Goal: Information Seeking & Learning: Learn about a topic

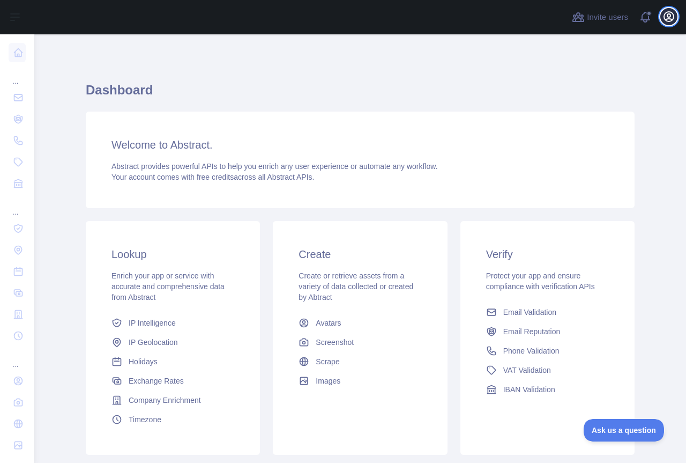
click at [665, 18] on icon "button" at bounding box center [668, 16] width 13 height 13
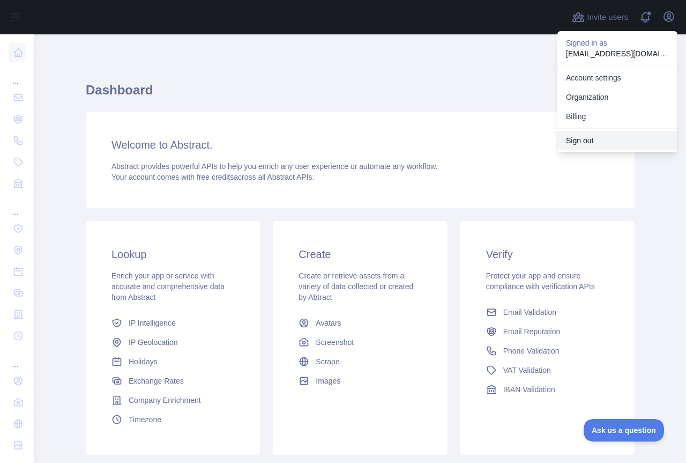
click at [582, 140] on button "Sign out" at bounding box center [617, 140] width 120 height 19
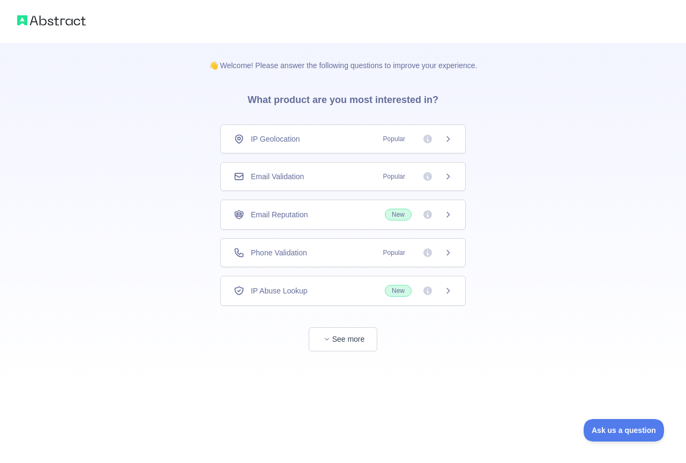
click at [331, 181] on div "Email Validation Popular" at bounding box center [343, 176] width 219 height 11
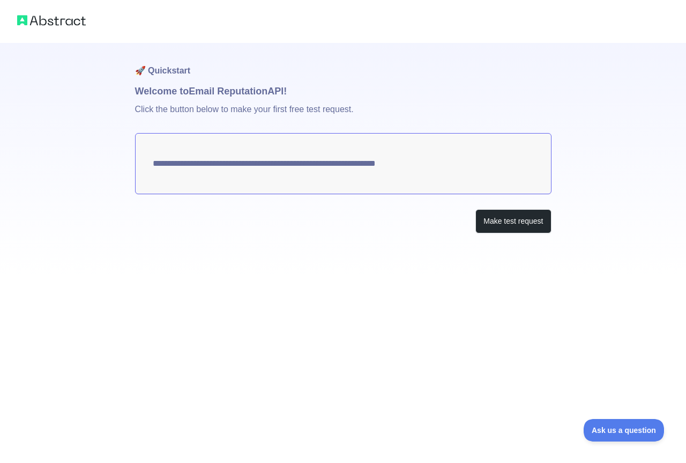
click at [297, 164] on textarea "**********" at bounding box center [343, 163] width 416 height 61
drag, startPoint x: 173, startPoint y: 166, endPoint x: 403, endPoint y: 177, distance: 230.2
click at [402, 177] on textarea "**********" at bounding box center [343, 163] width 416 height 61
click at [499, 229] on button "Make test request" at bounding box center [513, 221] width 76 height 24
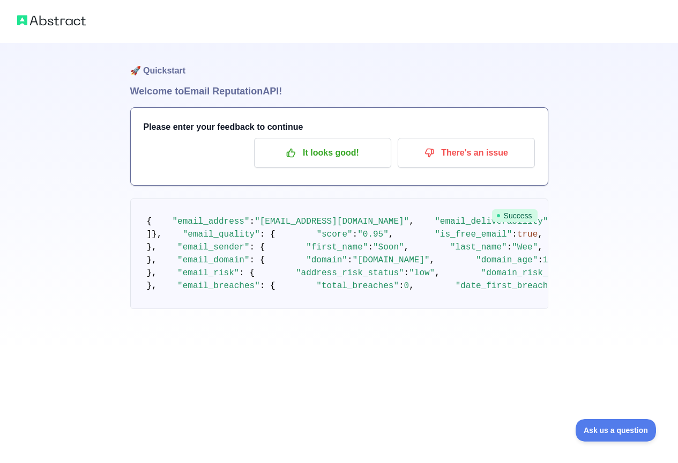
scroll to position [214, 0]
click at [464, 289] on pre "{ "email_address" : "weesoon100@gmail.com" , "email_deliverability" : { "status…" at bounding box center [339, 253] width 418 height 110
click at [331, 153] on p "It looks good!" at bounding box center [322, 153] width 121 height 18
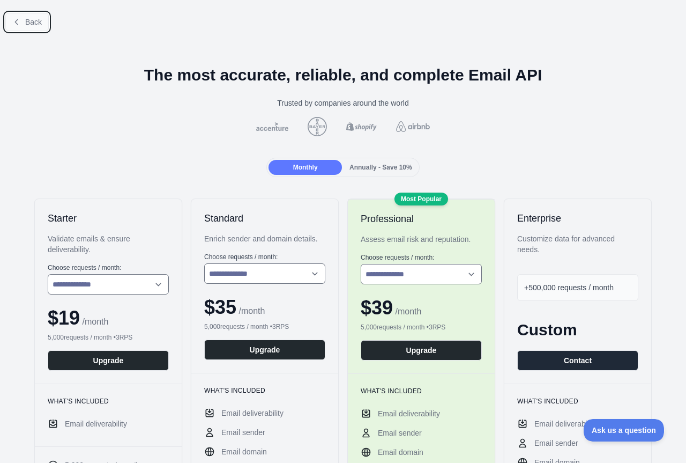
click at [34, 18] on span "Back" at bounding box center [33, 22] width 17 height 9
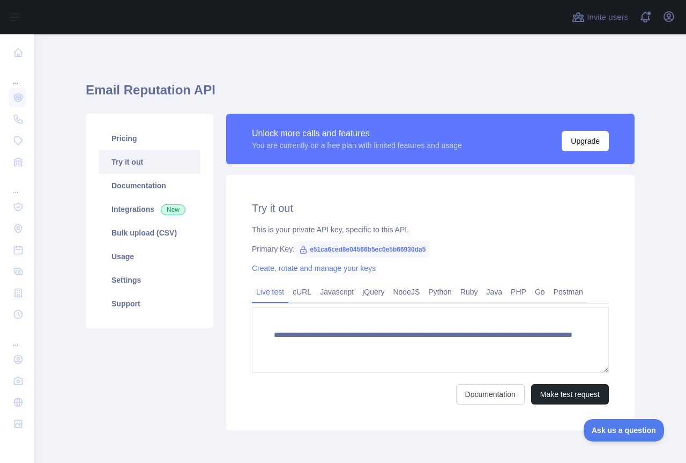
click at [301, 249] on icon at bounding box center [304, 250] width 6 height 6
click at [312, 250] on span "e51ca6ced8e04566b5ec0e5b66930da5" at bounding box center [362, 249] width 135 height 16
drag, startPoint x: 305, startPoint y: 250, endPoint x: 431, endPoint y: 250, distance: 126.5
click at [431, 250] on div "Primary Key: e51ca6ced8e04566b5ec0e5b66930da5" at bounding box center [430, 248] width 357 height 11
copy span "e51ca6ced8e04566b5ec0e5b66930da5"
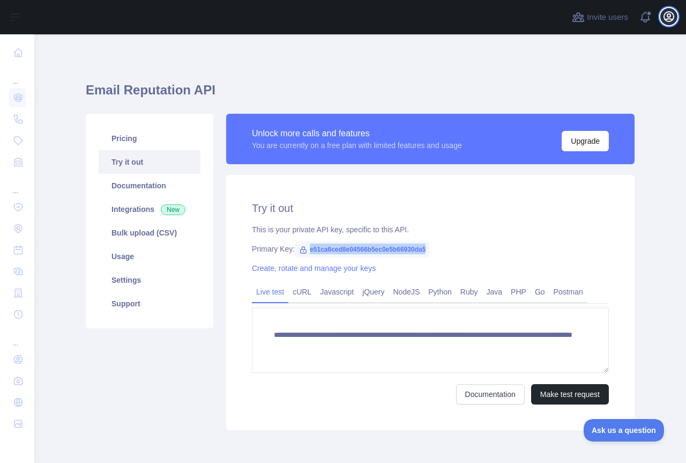
click at [672, 19] on icon "button" at bounding box center [669, 17] width 10 height 10
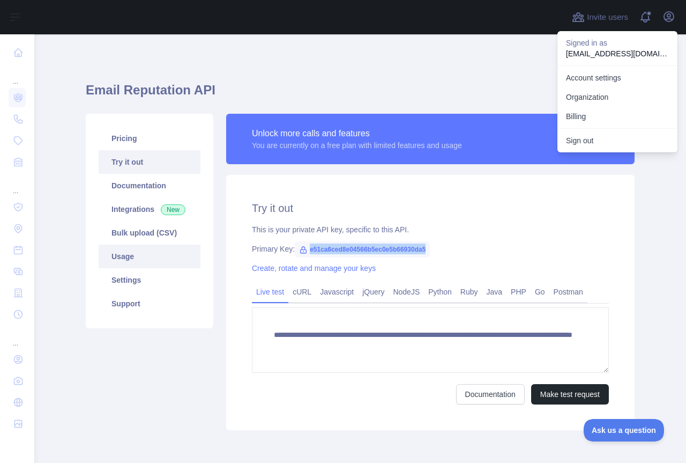
click at [121, 267] on link "Usage" at bounding box center [150, 256] width 102 height 24
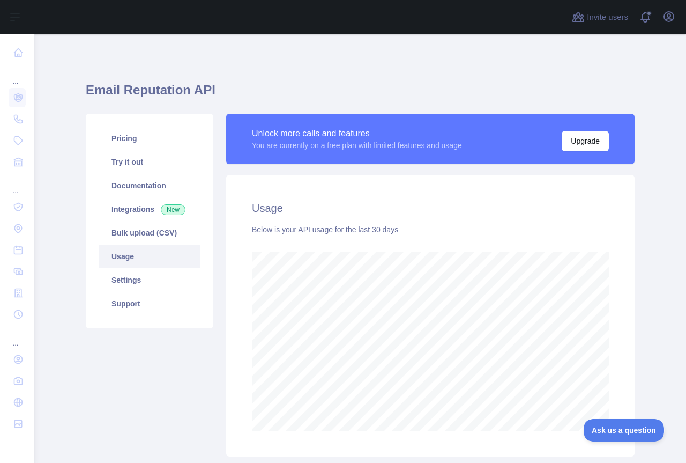
scroll to position [428, 644]
click at [662, 20] on button "Open user menu" at bounding box center [668, 16] width 17 height 17
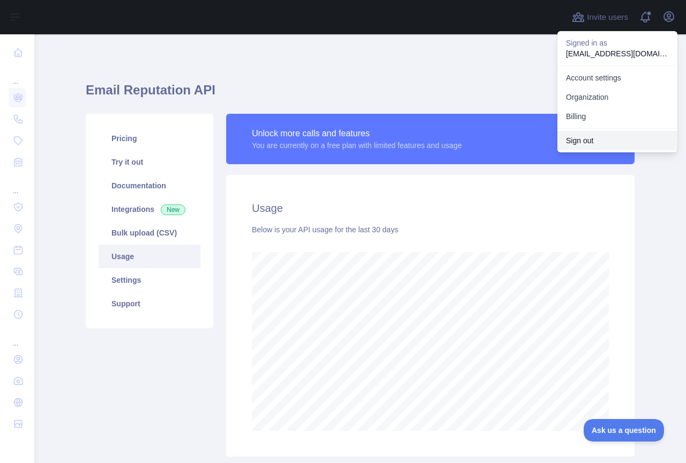
click at [578, 136] on button "Sign out" at bounding box center [617, 140] width 120 height 19
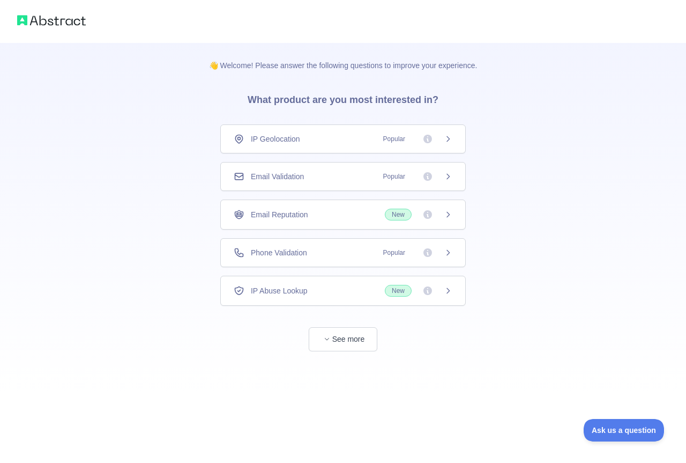
click at [306, 179] on div "Email Validation Popular" at bounding box center [343, 176] width 219 height 11
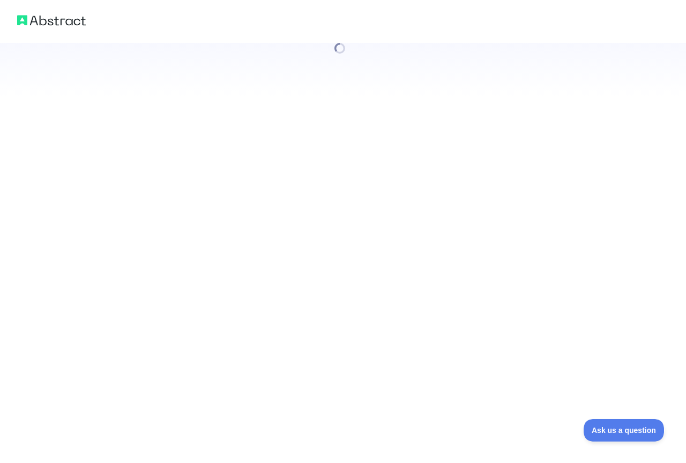
click at [338, 293] on div at bounding box center [343, 231] width 686 height 463
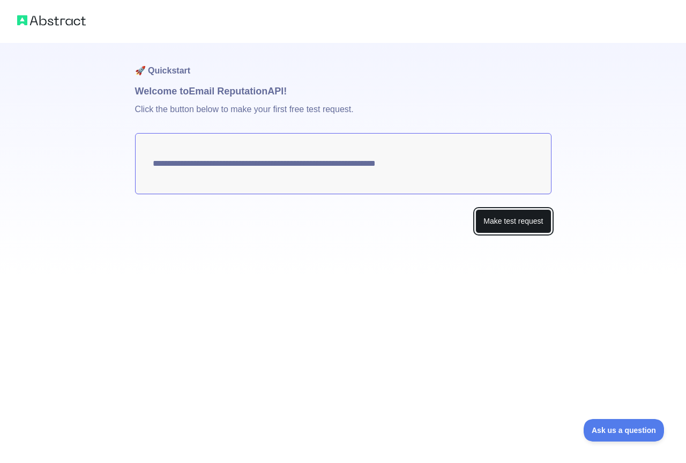
click at [517, 229] on button "Make test request" at bounding box center [513, 221] width 76 height 24
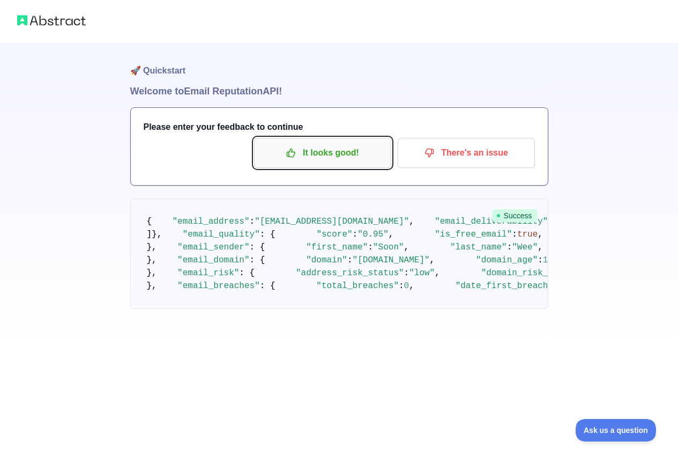
click at [333, 149] on p "It looks good!" at bounding box center [322, 153] width 121 height 18
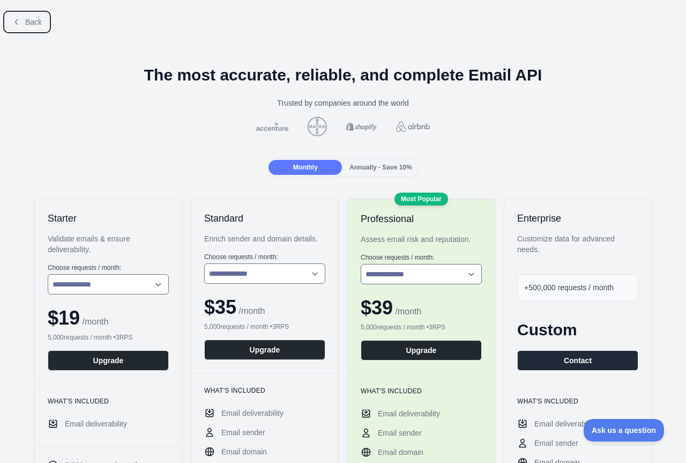
click at [29, 18] on span "Back" at bounding box center [33, 22] width 17 height 9
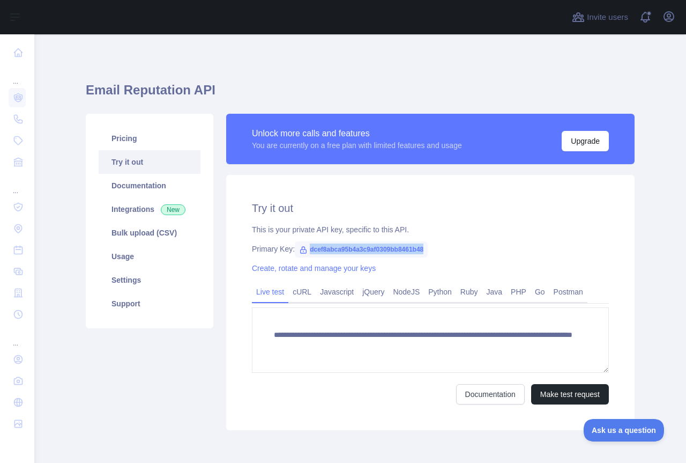
drag, startPoint x: 304, startPoint y: 247, endPoint x: 425, endPoint y: 254, distance: 121.3
click at [425, 254] on div "Primary Key: dcef8abca95b4a3c9af0309bb8461b48" at bounding box center [430, 248] width 357 height 11
copy span "dcef8abca95b4a3c9af0309bb8461b48"
click at [662, 20] on button "Open user menu" at bounding box center [668, 16] width 17 height 17
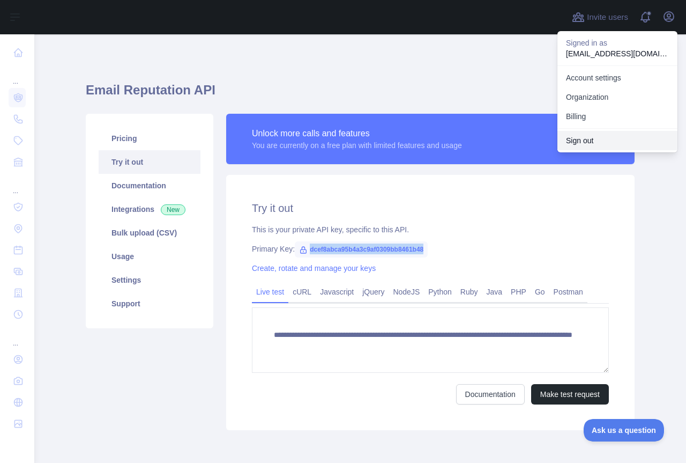
click at [579, 142] on button "Sign out" at bounding box center [617, 140] width 120 height 19
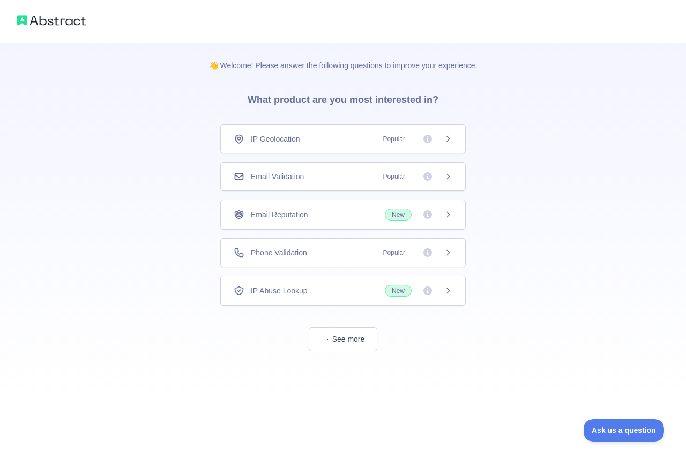
click at [274, 175] on span "Email Validation" at bounding box center [277, 176] width 53 height 11
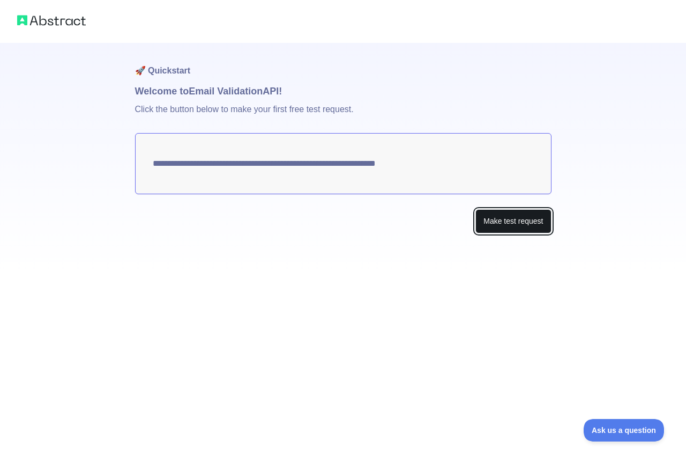
click at [493, 230] on button "Make test request" at bounding box center [513, 221] width 76 height 24
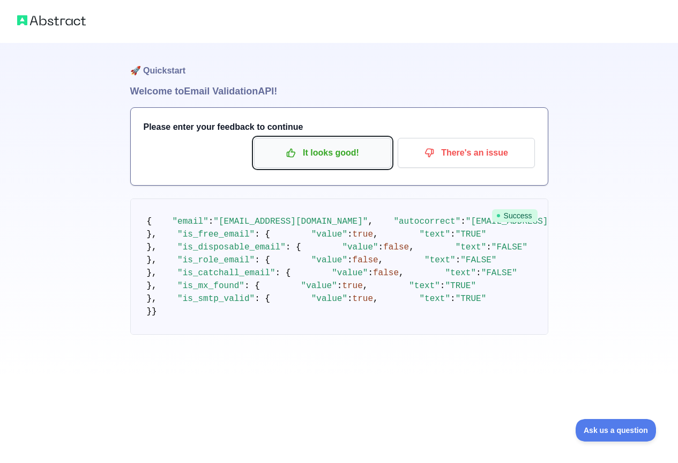
click at [362, 154] on p "It looks good!" at bounding box center [322, 153] width 121 height 18
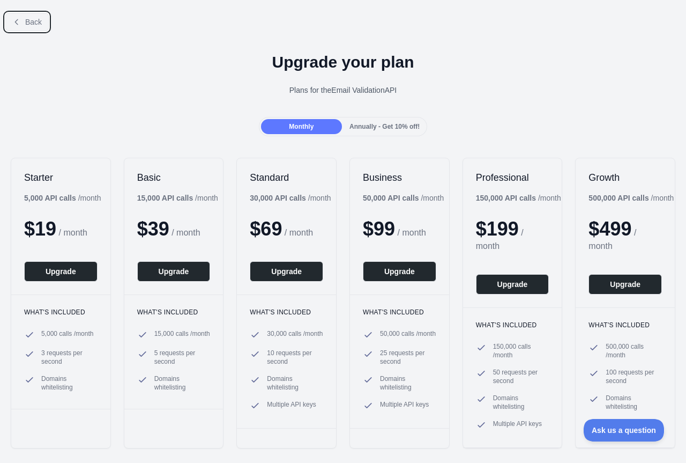
click at [31, 22] on button "Back" at bounding box center [26, 22] width 43 height 18
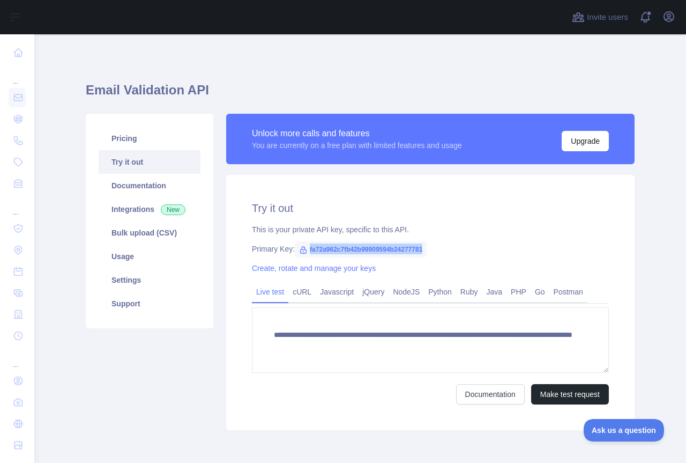
drag, startPoint x: 321, startPoint y: 248, endPoint x: 440, endPoint y: 251, distance: 118.5
click at [440, 251] on div "Primary Key: fa72a962c7fb42b99909594b24277781" at bounding box center [430, 248] width 357 height 11
copy span "fa72a962c7fb42b99909594b24277781"
click at [678, 18] on div "Invite users View notifications Open user menu" at bounding box center [360, 17] width 652 height 34
click at [672, 19] on icon "button" at bounding box center [668, 16] width 13 height 13
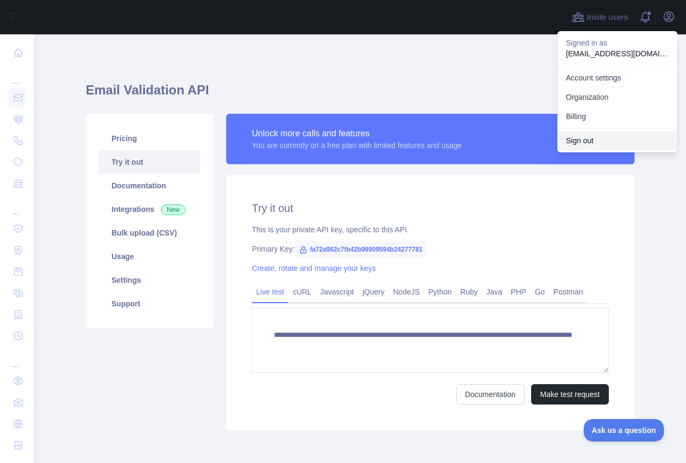
click at [576, 139] on button "Sign out" at bounding box center [617, 140] width 120 height 19
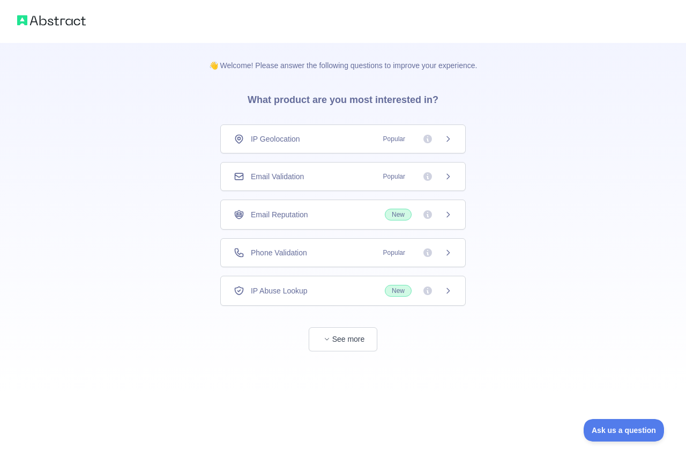
click at [321, 183] on div "Email Validation Popular" at bounding box center [342, 176] width 245 height 29
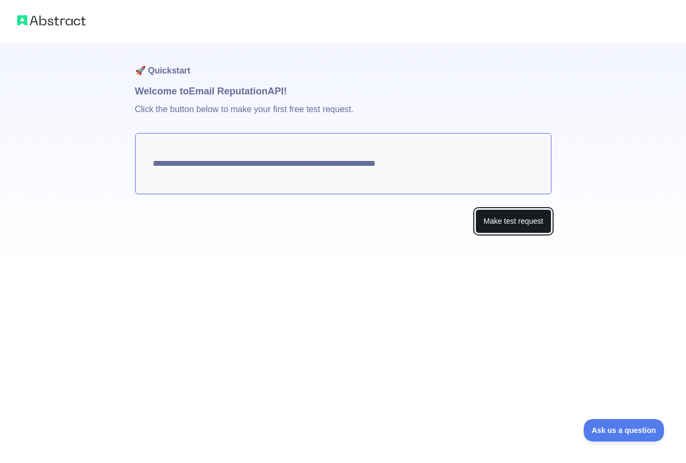
click at [503, 224] on button "Make test request" at bounding box center [513, 221] width 76 height 24
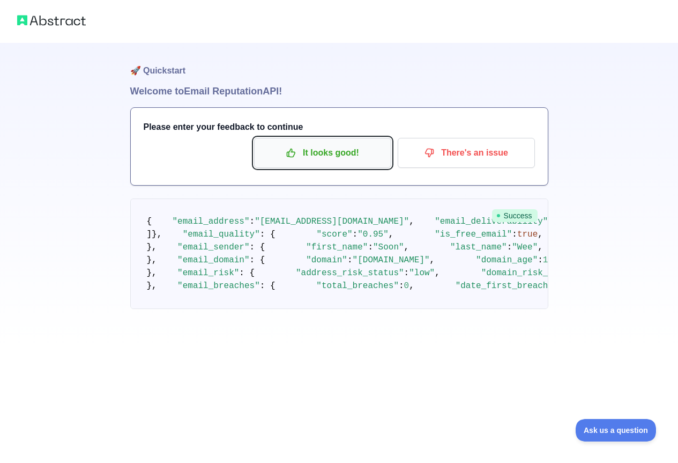
click at [351, 154] on p "It looks good!" at bounding box center [322, 153] width 121 height 18
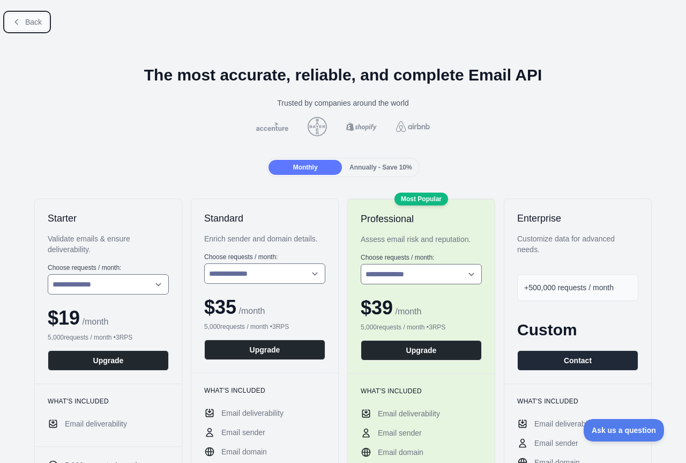
click at [23, 20] on button "Back" at bounding box center [26, 22] width 43 height 18
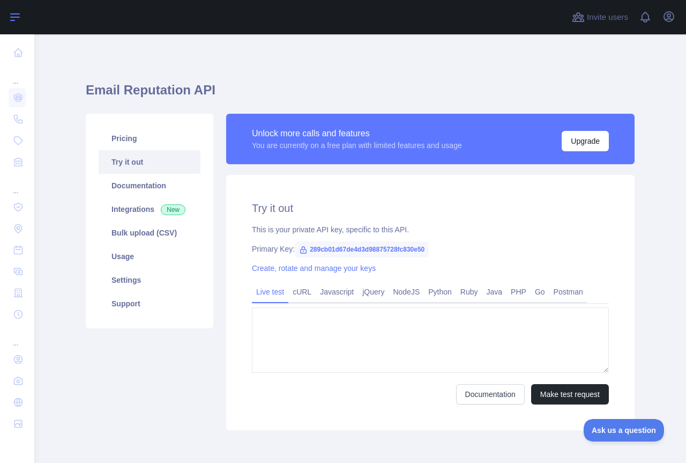
type textarea "**********"
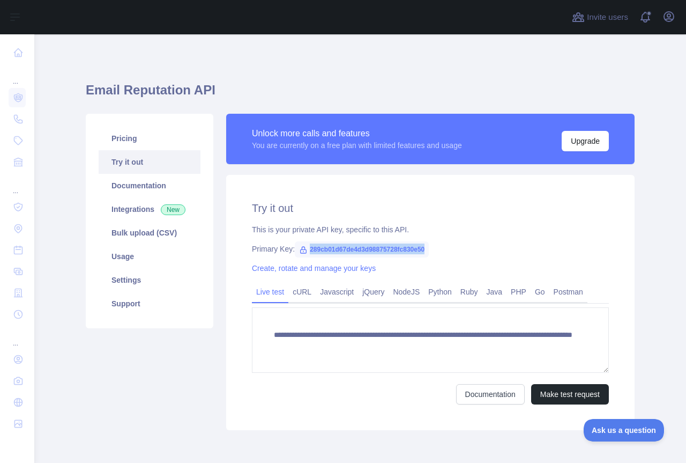
drag, startPoint x: 305, startPoint y: 248, endPoint x: 422, endPoint y: 247, distance: 117.4
click at [422, 247] on span "289cb01d67de4d3d98875728fc830e50" at bounding box center [362, 249] width 134 height 16
copy span "289cb01d67de4d3d98875728fc830e50"
click at [668, 20] on icon "button" at bounding box center [668, 16] width 13 height 13
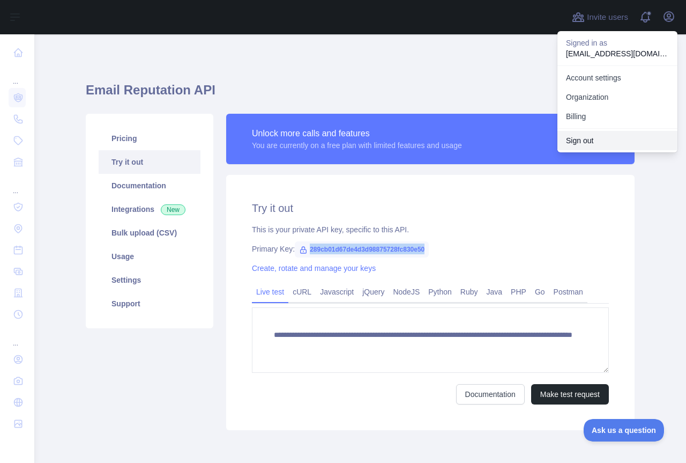
click at [587, 147] on button "Sign out" at bounding box center [617, 140] width 120 height 19
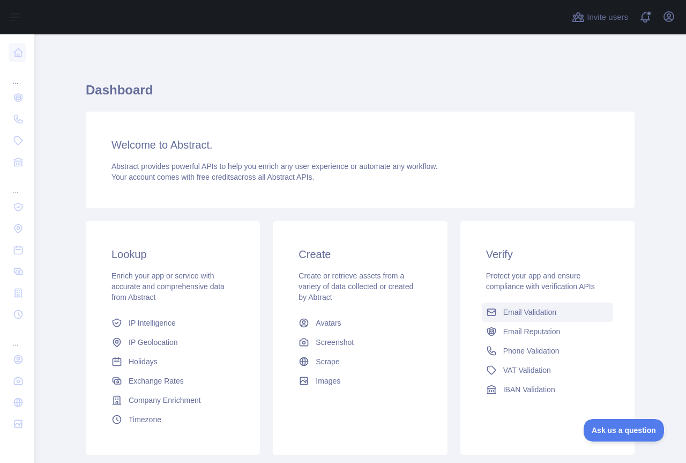
click at [513, 310] on span "Email Validation" at bounding box center [529, 312] width 53 height 11
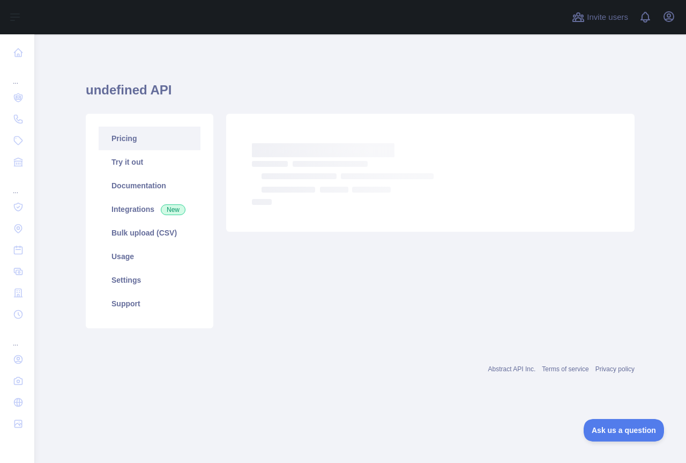
click at [128, 142] on link "Pricing" at bounding box center [150, 138] width 102 height 24
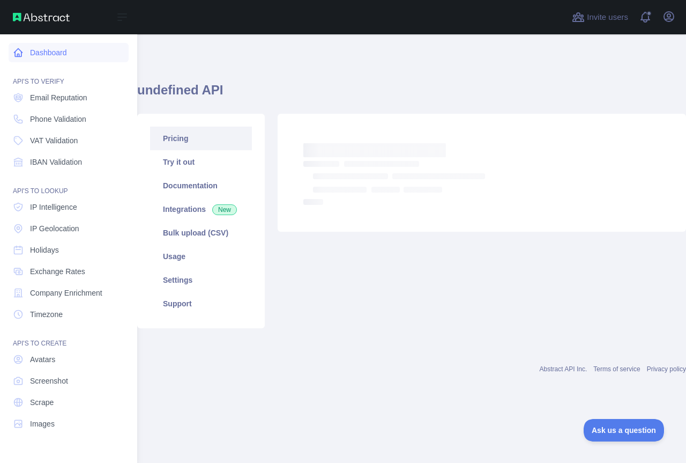
click at [20, 54] on icon at bounding box center [18, 52] width 11 height 11
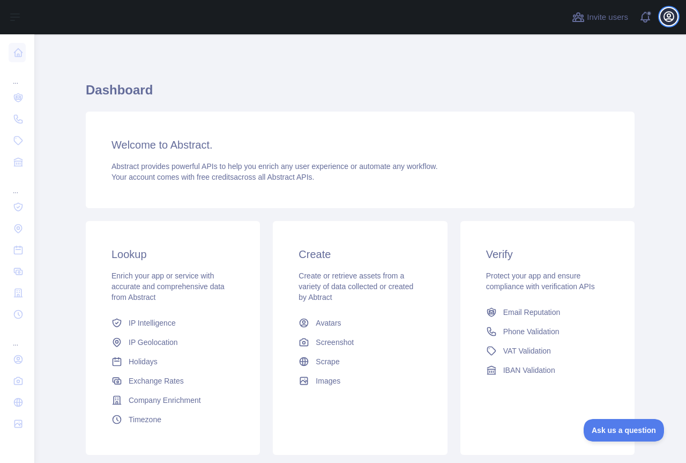
click at [675, 20] on icon "button" at bounding box center [668, 16] width 13 height 13
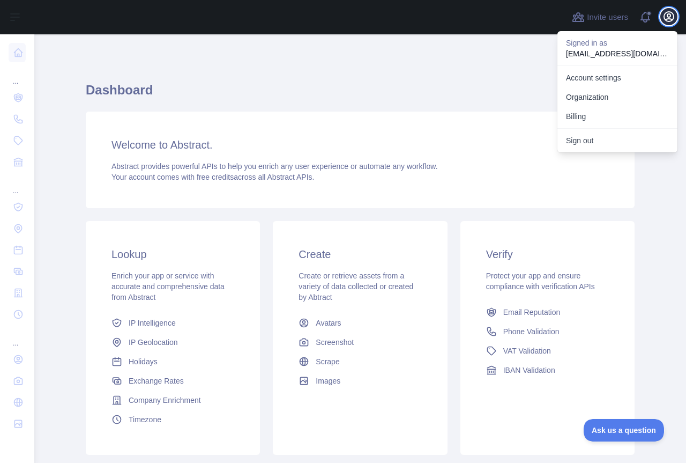
click at [675, 20] on icon "button" at bounding box center [668, 16] width 13 height 13
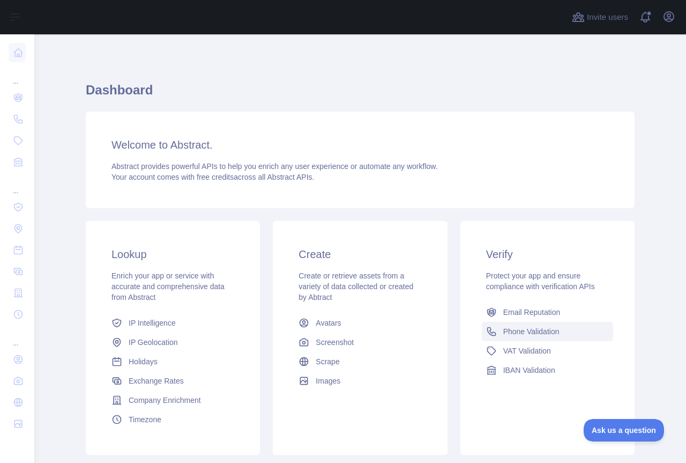
click at [523, 335] on span "Phone Validation" at bounding box center [531, 331] width 56 height 11
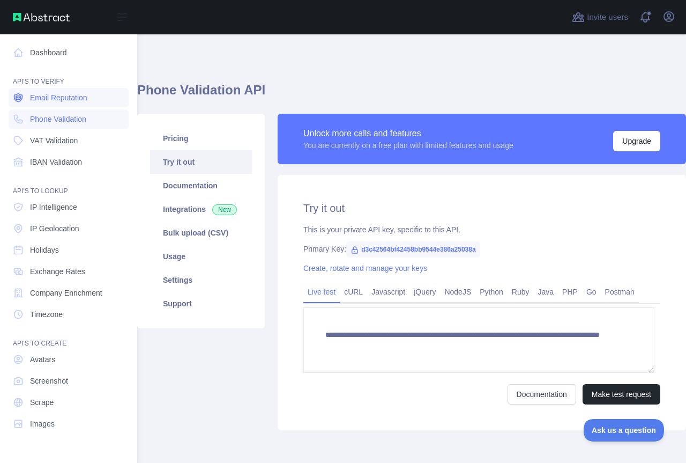
click at [76, 98] on span "Email Reputation" at bounding box center [58, 97] width 57 height 11
click at [13, 53] on icon at bounding box center [18, 52] width 11 height 11
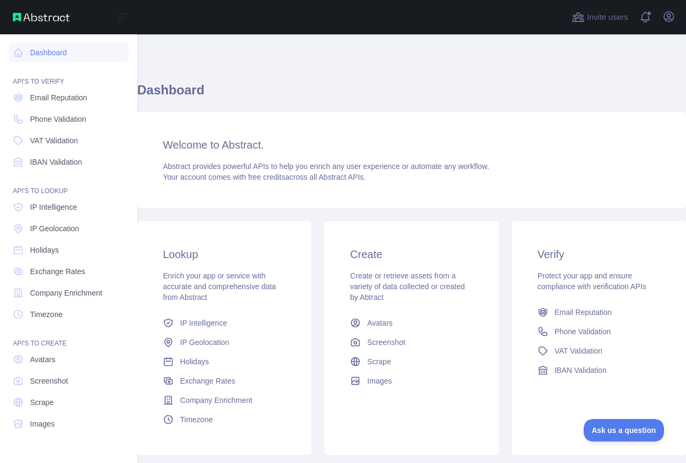
click at [32, 29] on div "Open sidebar" at bounding box center [68, 17] width 137 height 34
click at [39, 22] on div "Open sidebar" at bounding box center [68, 17] width 137 height 34
click at [36, 19] on img at bounding box center [41, 17] width 57 height 9
click at [26, 14] on img at bounding box center [41, 17] width 57 height 9
click at [44, 48] on link "Dashboard" at bounding box center [69, 52] width 120 height 19
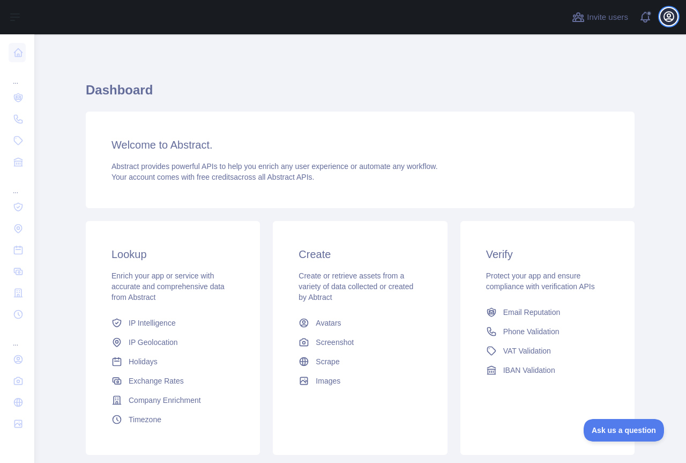
click at [667, 20] on icon "button" at bounding box center [668, 16] width 13 height 13
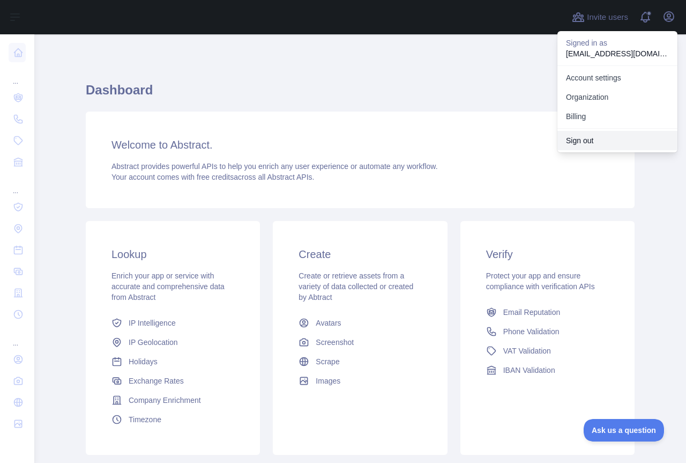
click at [610, 137] on button "Sign out" at bounding box center [617, 140] width 120 height 19
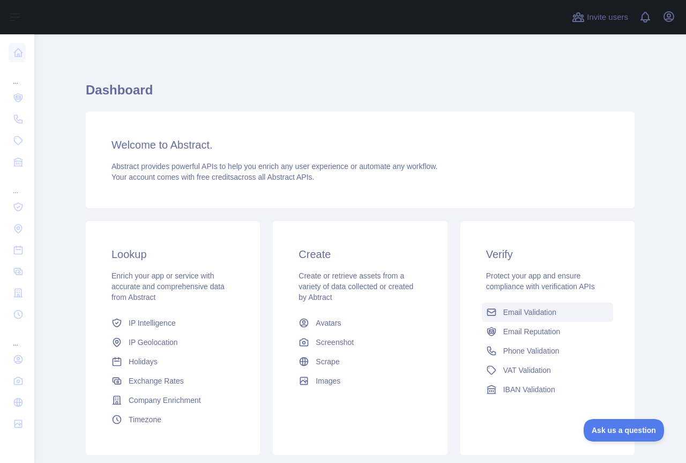
click at [525, 314] on span "Email Validation" at bounding box center [529, 312] width 53 height 11
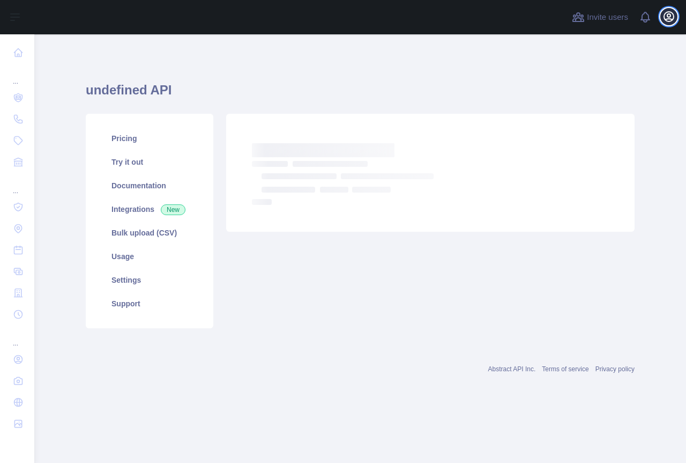
drag, startPoint x: 0, startPoint y: 0, endPoint x: 670, endPoint y: 24, distance: 670.4
click at [670, 24] on button "Open user menu" at bounding box center [668, 16] width 17 height 17
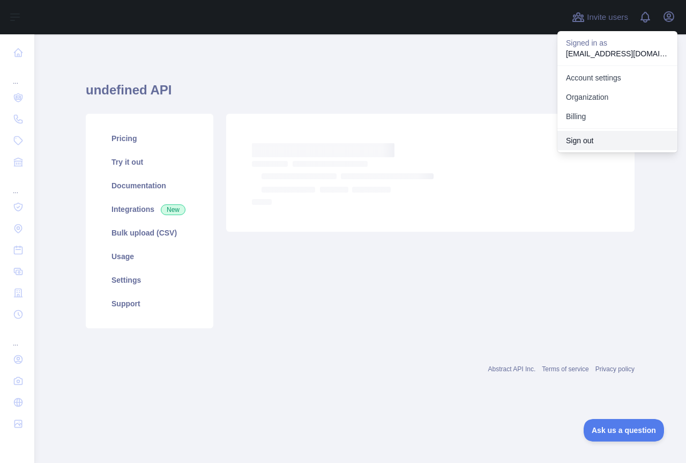
click at [592, 137] on button "Sign out" at bounding box center [617, 140] width 120 height 19
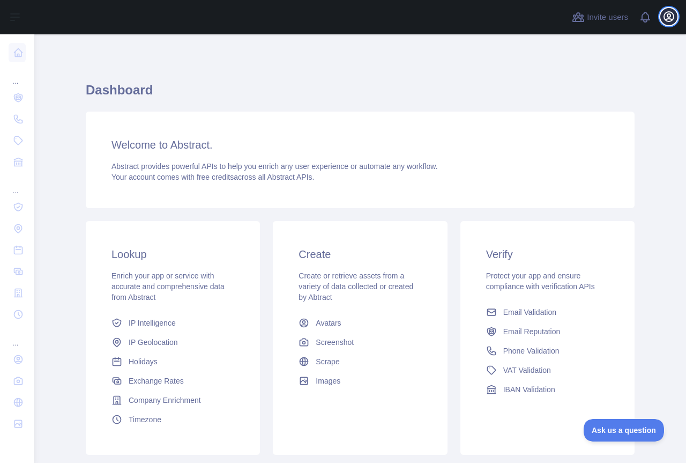
click at [668, 18] on icon "button" at bounding box center [668, 16] width 13 height 13
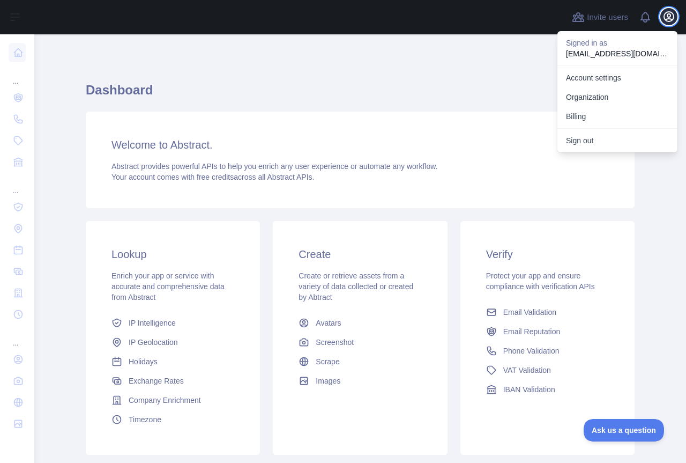
click at [668, 19] on icon "button" at bounding box center [669, 17] width 10 height 10
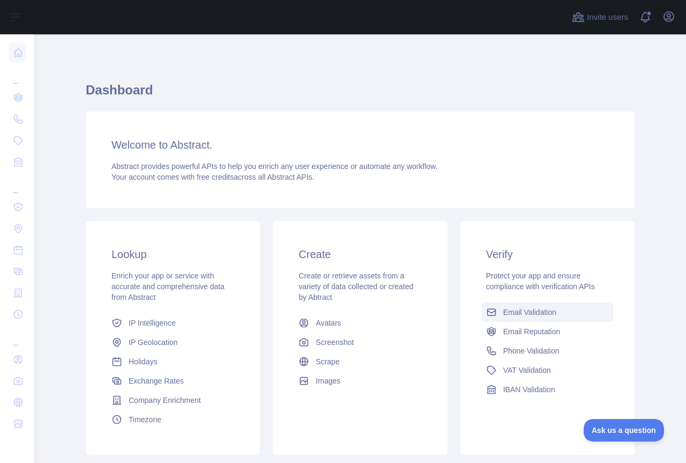
click at [552, 312] on span "Email Validation" at bounding box center [529, 312] width 53 height 11
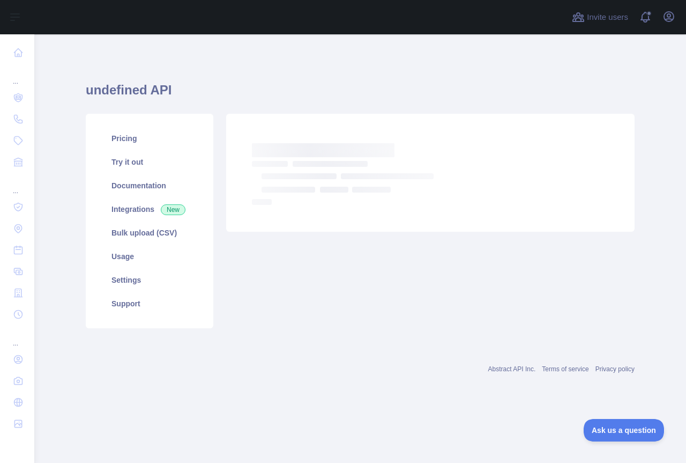
click at [356, 338] on div "undefined API Pricing Try it out Documentation Integrations New Bulk upload (CS…" at bounding box center [360, 201] width 549 height 283
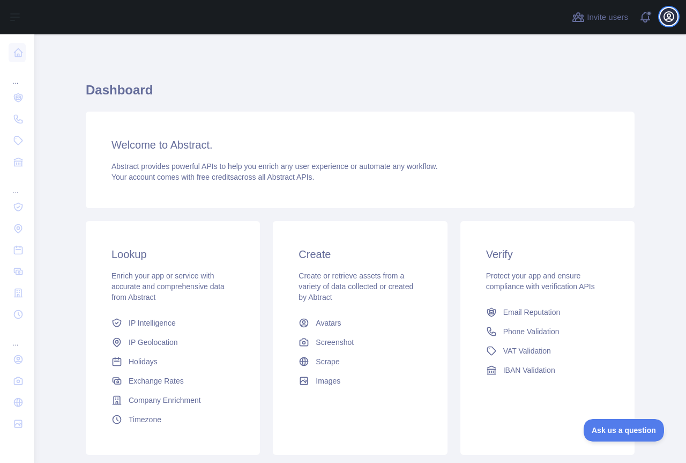
click at [662, 14] on button "Open user menu" at bounding box center [668, 16] width 17 height 17
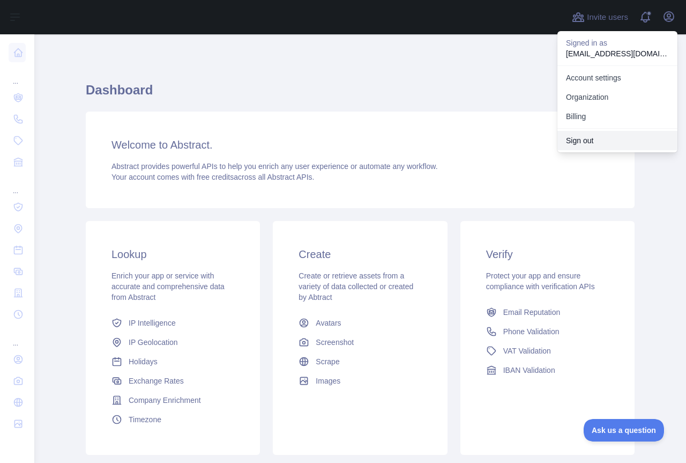
click at [579, 144] on button "Sign out" at bounding box center [617, 140] width 120 height 19
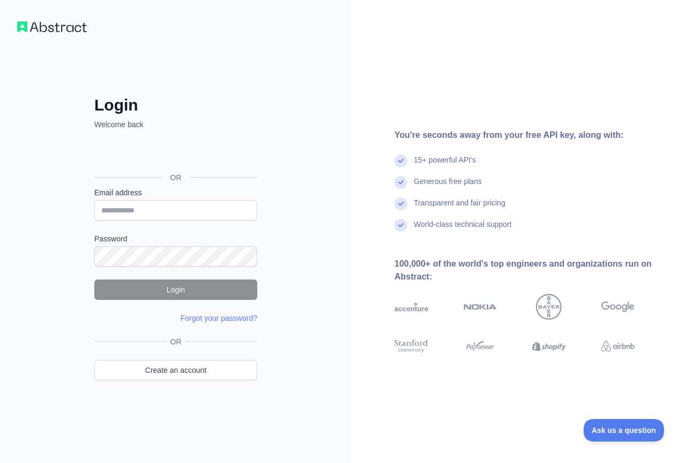
click at [343, 373] on div "Login Welcome back OR Email address Password Login Forgot your password? Please…" at bounding box center [176, 231] width 352 height 463
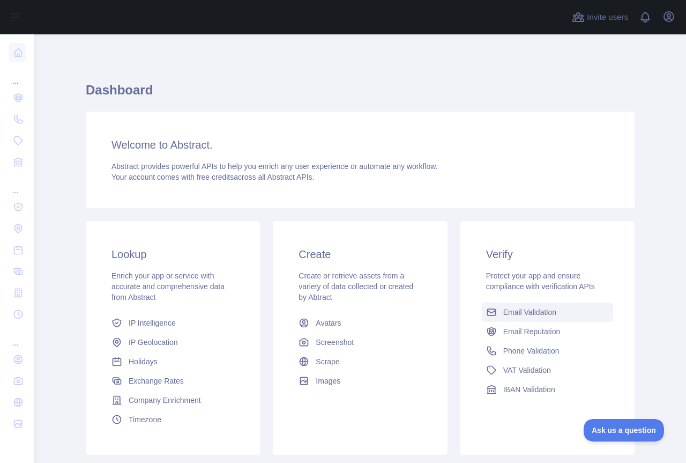
click at [520, 315] on span "Email Validation" at bounding box center [529, 312] width 53 height 11
